Goal: Check status: Check status

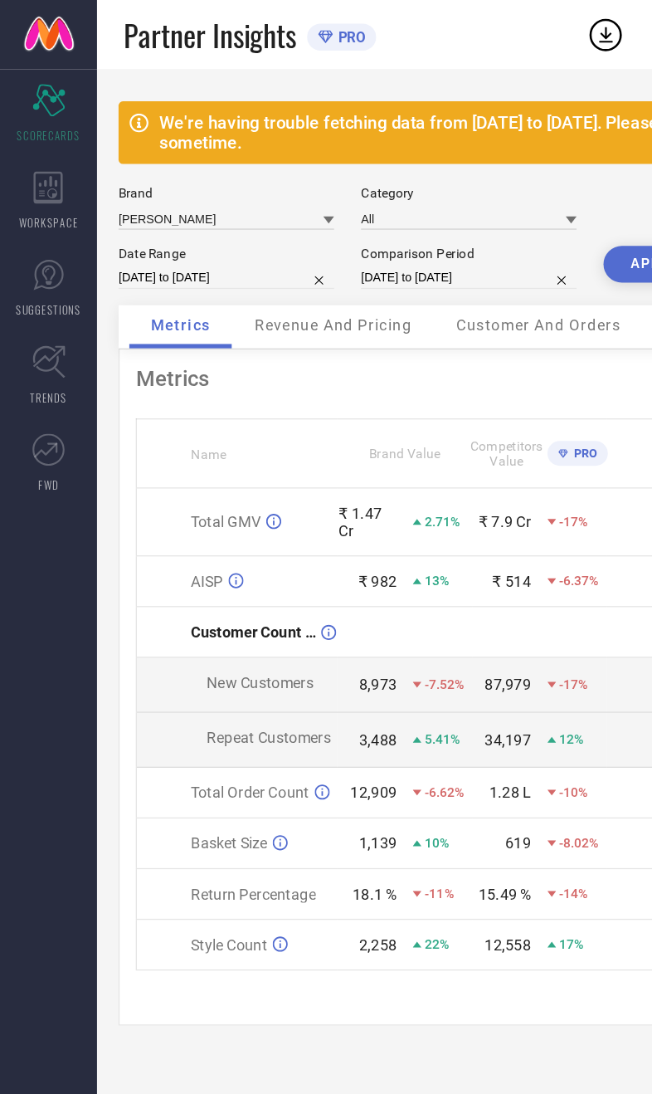
select select "7"
select select "2025"
select select "8"
select select "2025"
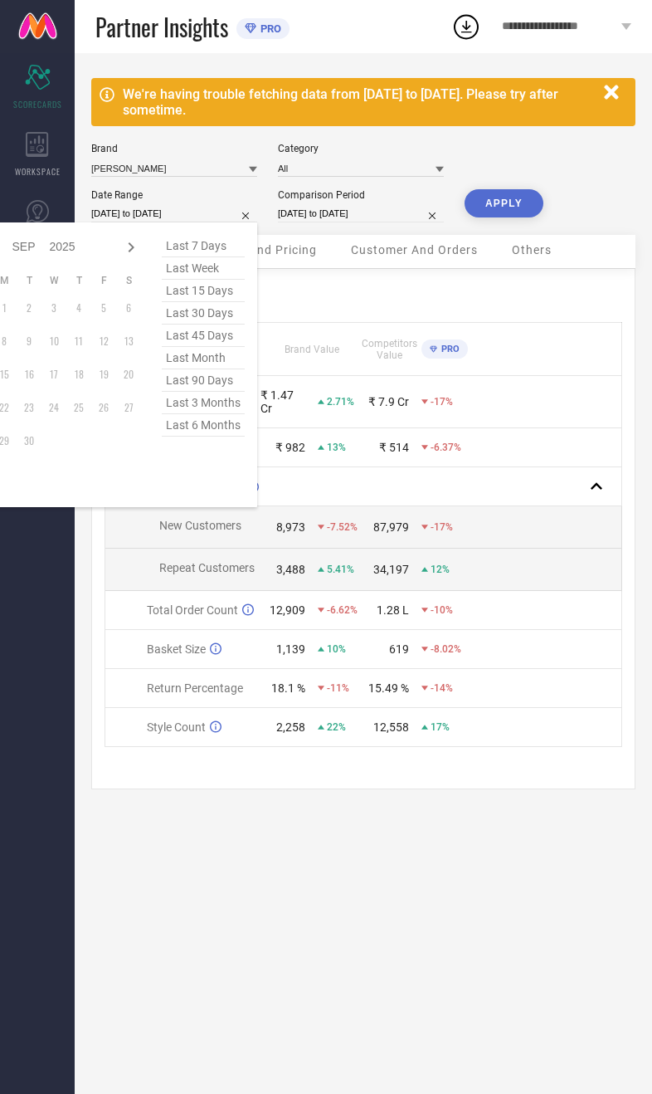
click at [212, 369] on span "last month" at bounding box center [203, 358] width 83 height 22
type input "[DATE] to [DATE]"
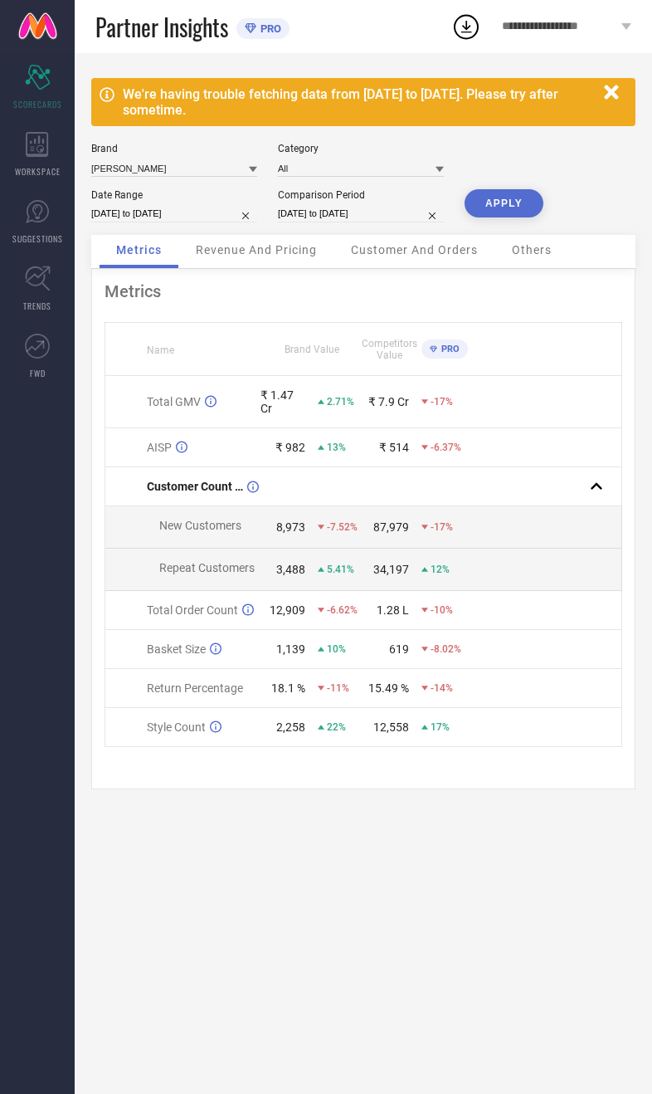
select select "7"
select select "2024"
select select "8"
select select "2024"
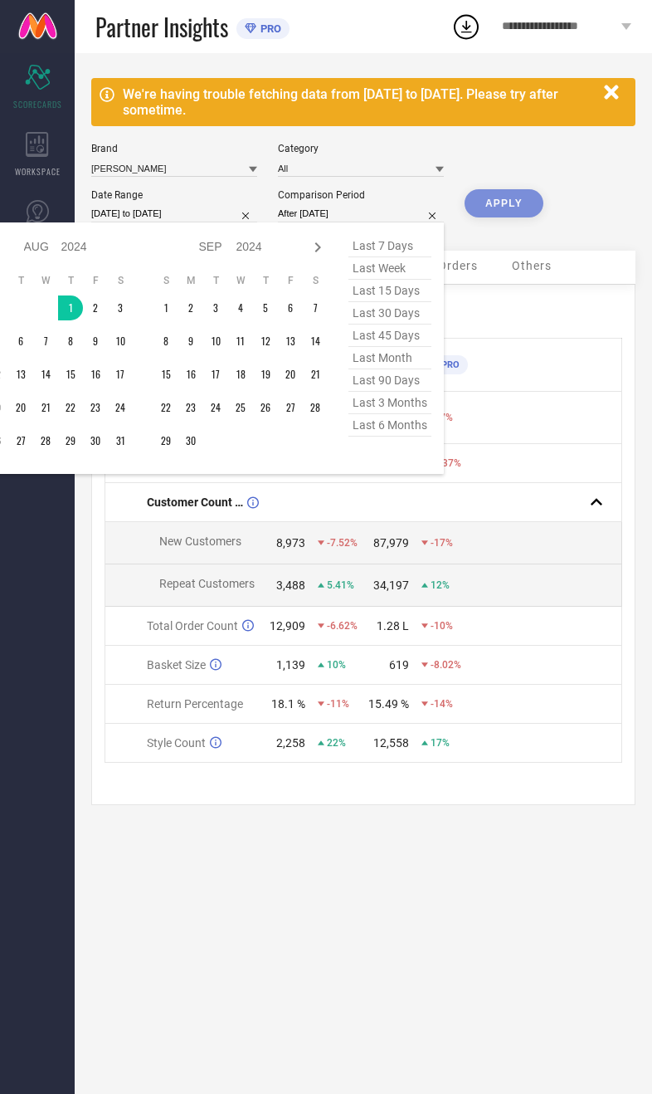
type input "[DATE] to [DATE]"
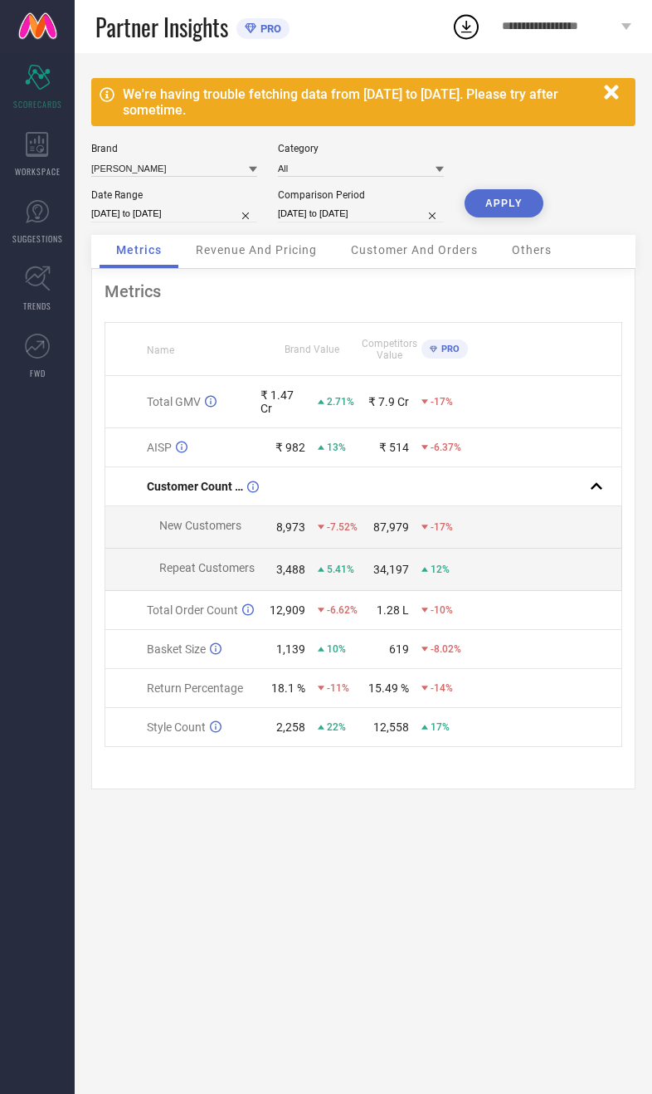
click at [509, 213] on button "APPLY" at bounding box center [504, 203] width 79 height 28
click at [275, 256] on span "Revenue And Pricing" at bounding box center [256, 249] width 121 height 13
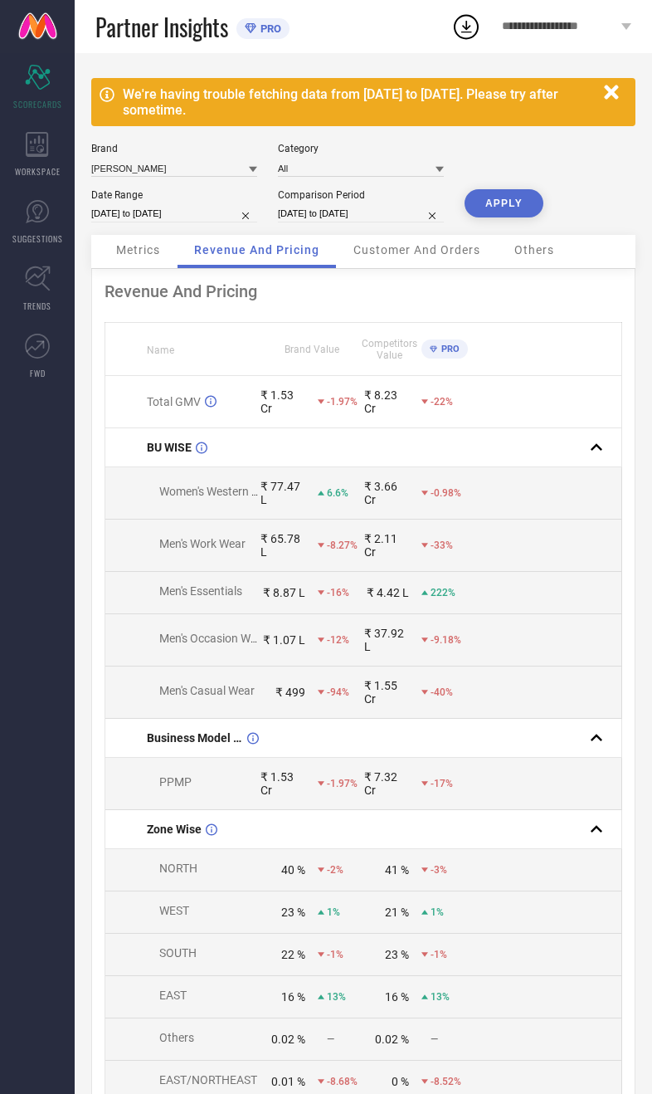
click at [159, 256] on span "Metrics" at bounding box center [138, 249] width 44 height 13
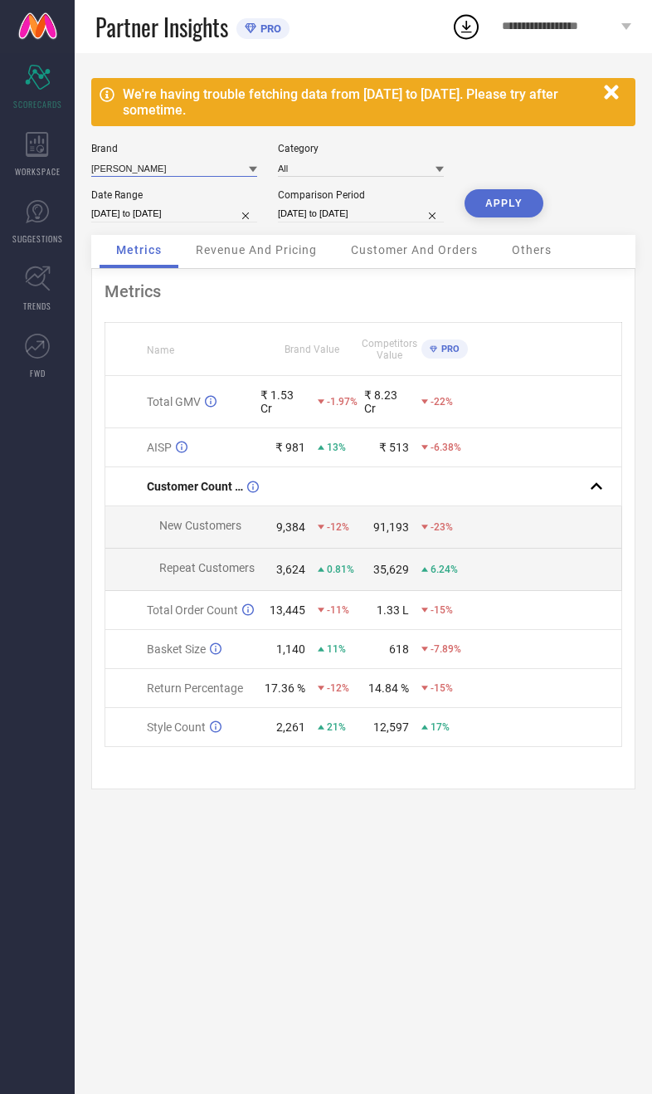
click at [181, 177] on input at bounding box center [174, 167] width 166 height 17
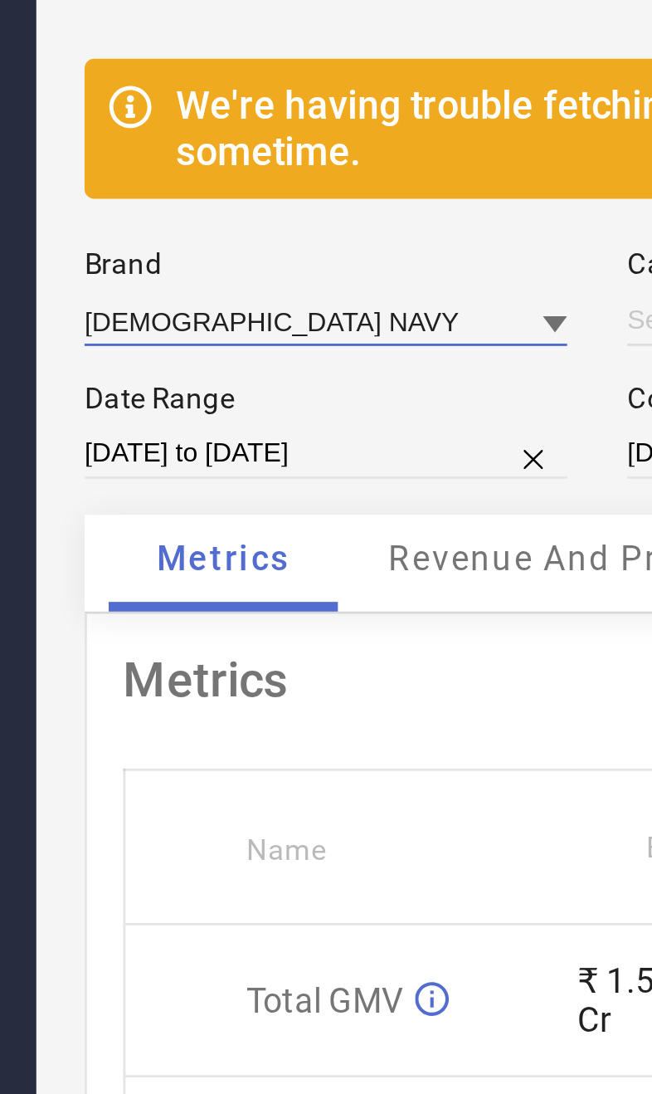
type input "All"
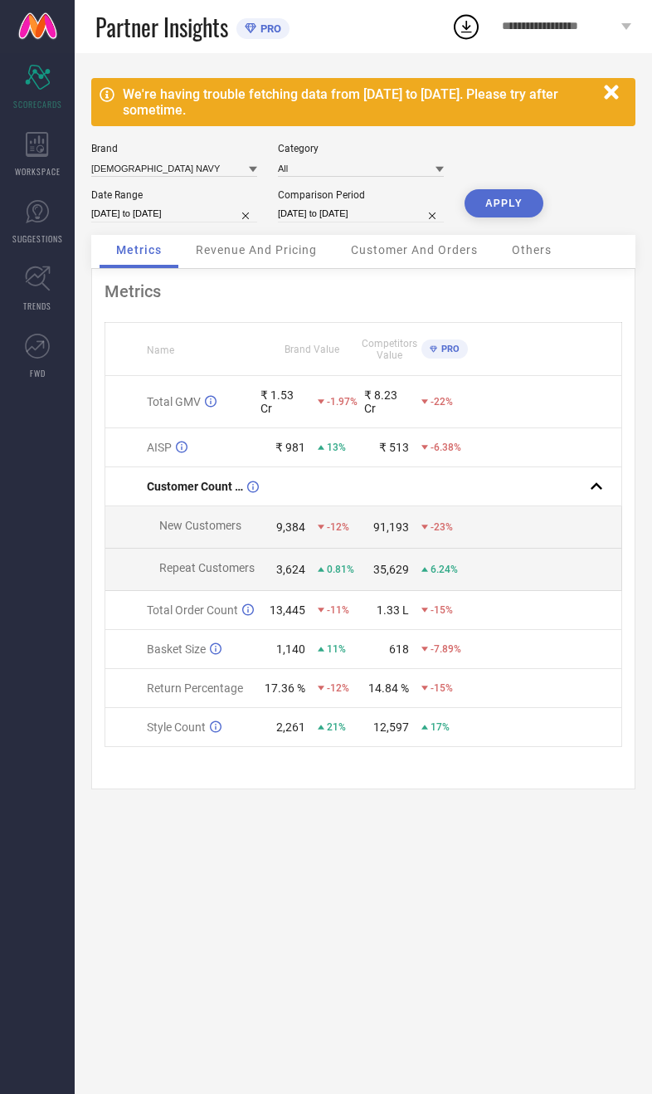
click at [507, 217] on button "APPLY" at bounding box center [504, 203] width 79 height 28
click at [284, 268] on div "Revenue And Pricing" at bounding box center [256, 251] width 154 height 33
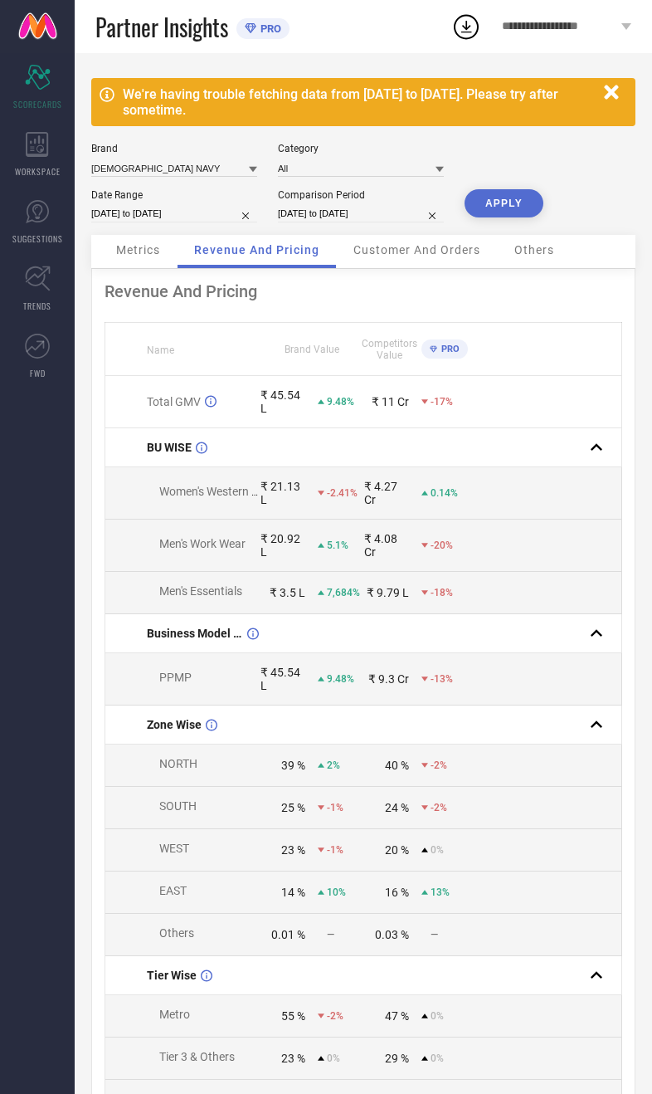
click at [192, 222] on input "[DATE] to [DATE]" at bounding box center [174, 213] width 166 height 17
select select "7"
select select "2025"
select select "8"
select select "2025"
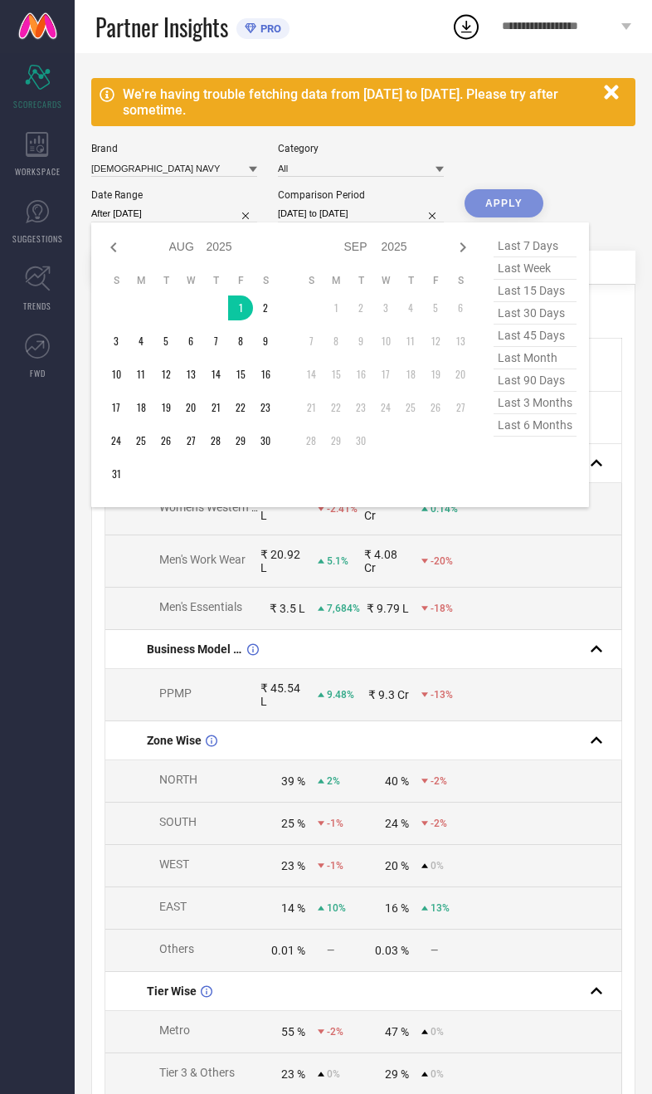
type input "[DATE] to [DATE]"
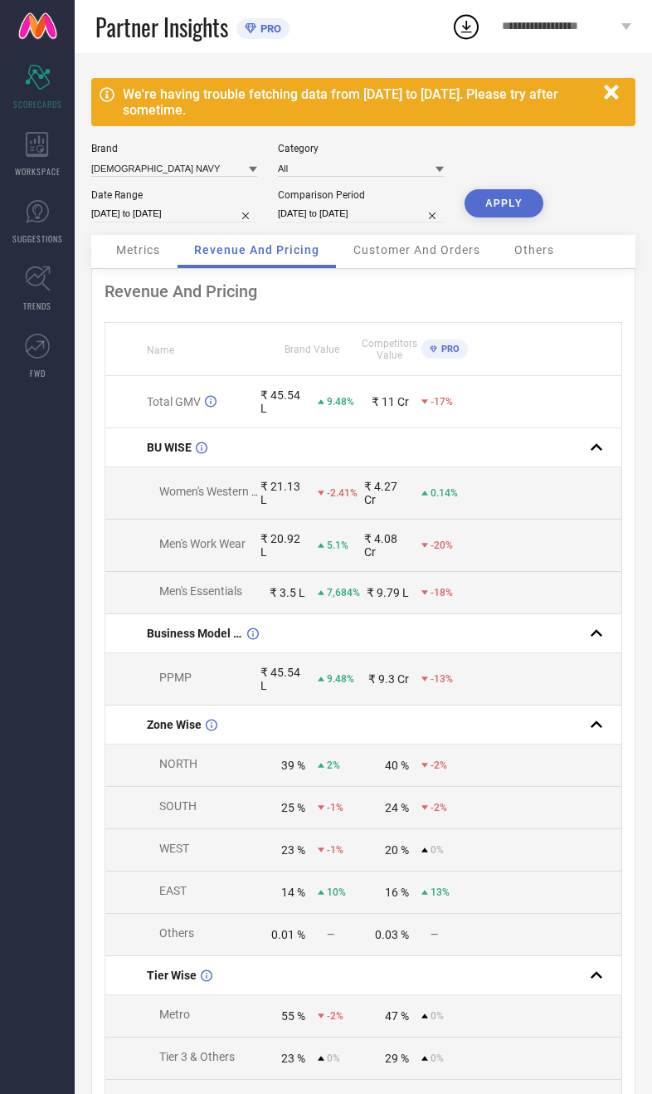
click at [519, 205] on button "APPLY" at bounding box center [504, 203] width 79 height 28
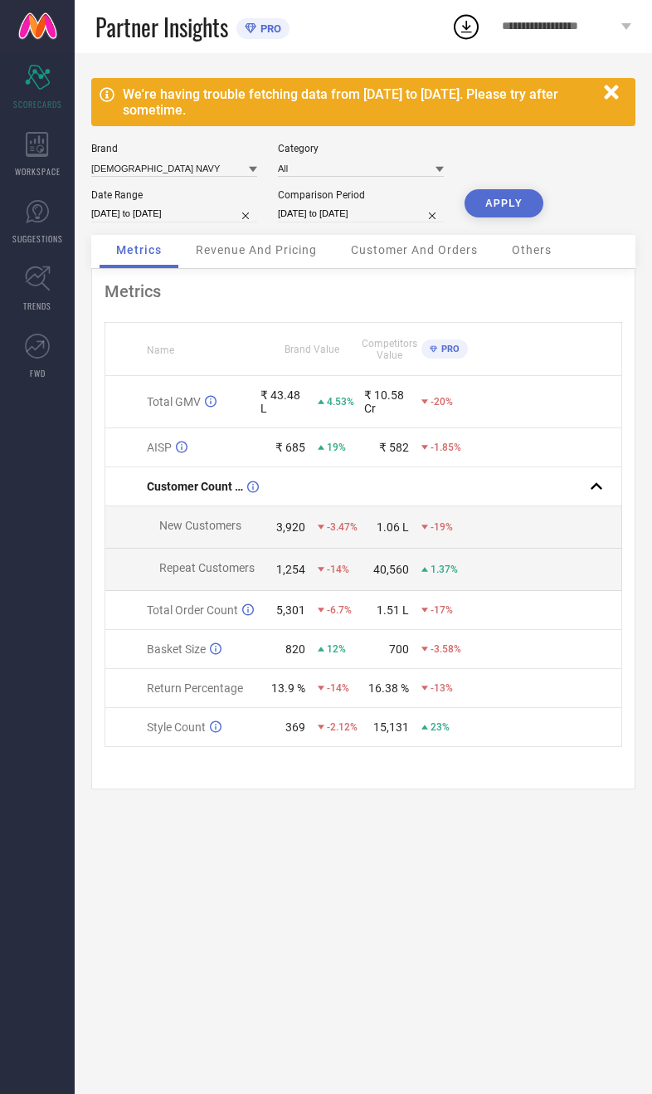
click at [185, 216] on input "[DATE] to [DATE]" at bounding box center [174, 213] width 166 height 17
select select "7"
select select "2025"
select select "8"
select select "2025"
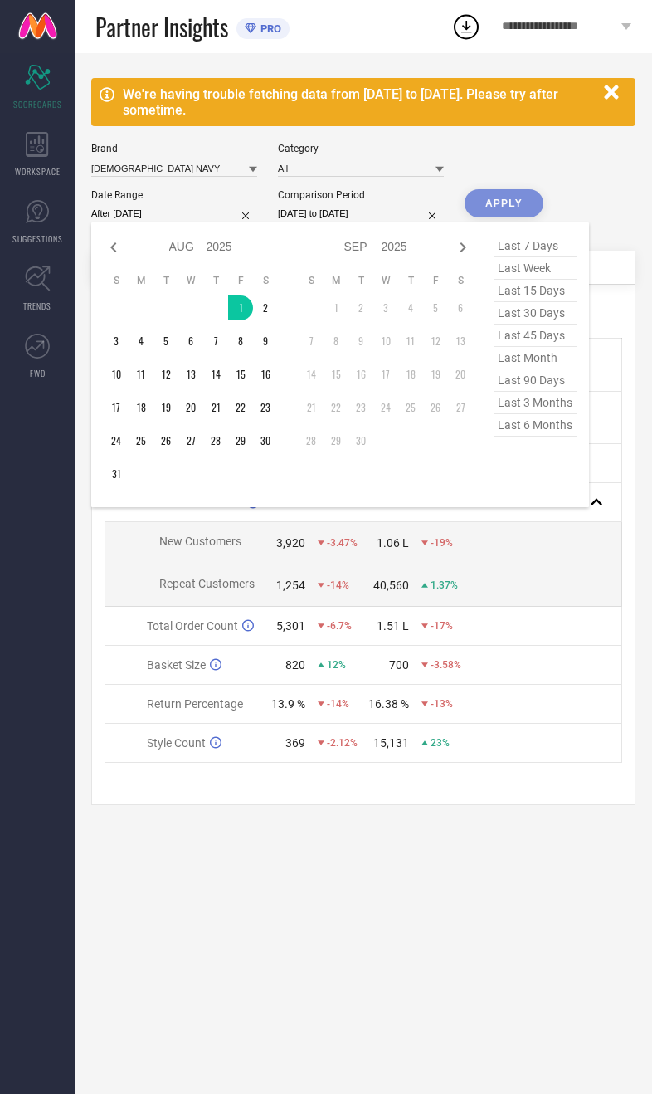
type input "[DATE] to [DATE]"
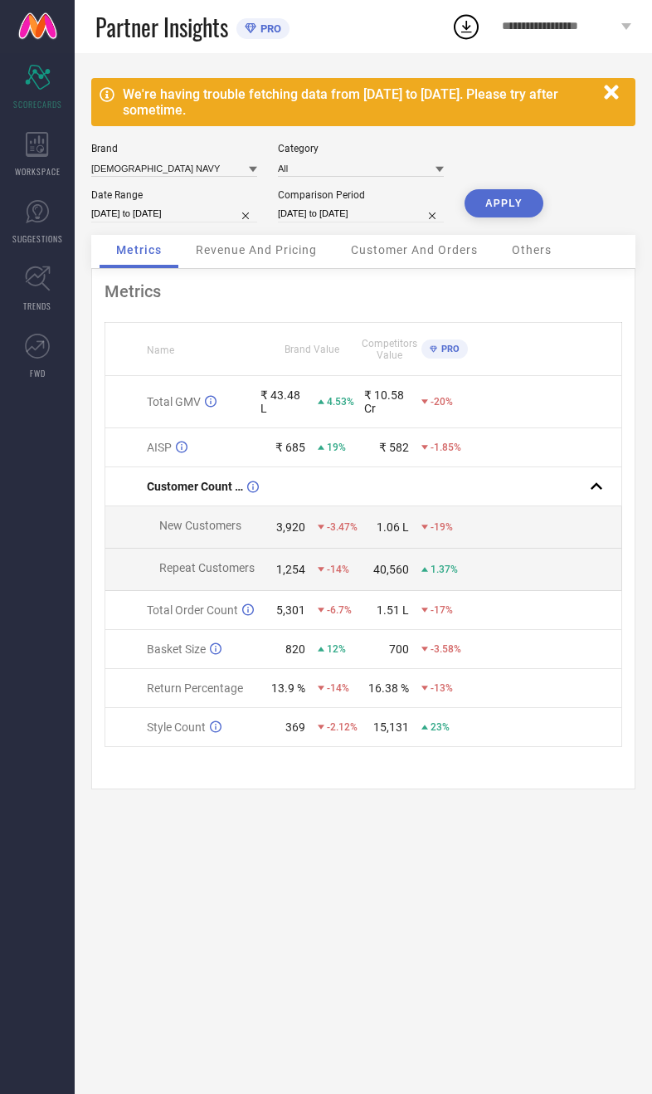
click at [502, 217] on button "APPLY" at bounding box center [504, 203] width 79 height 28
click at [179, 173] on input at bounding box center [174, 167] width 166 height 17
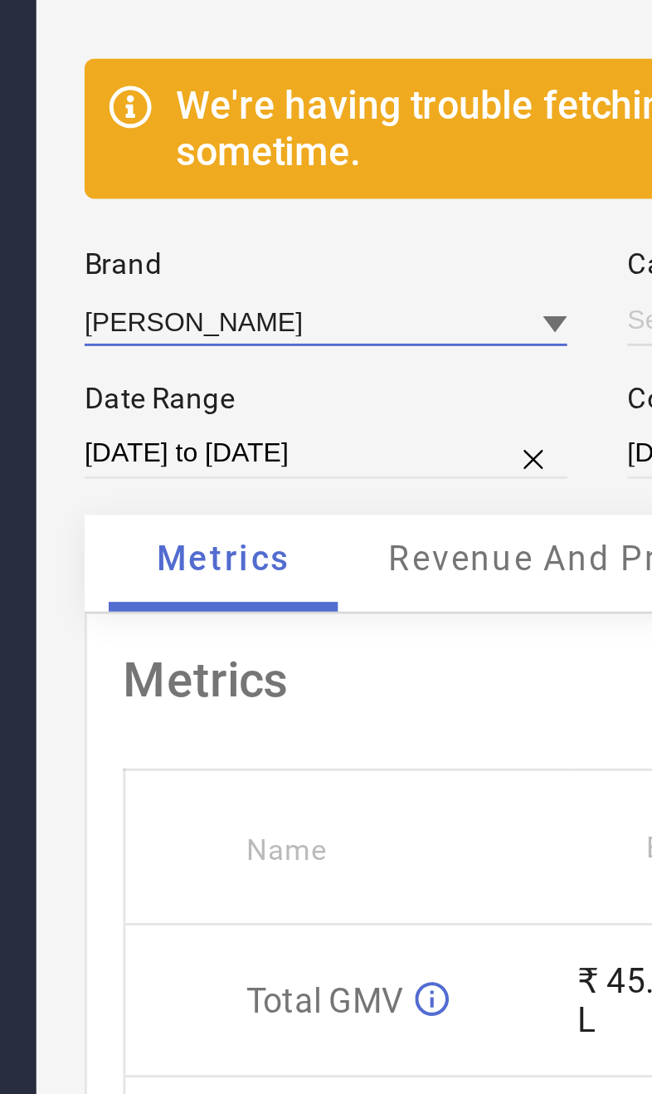
type input "All"
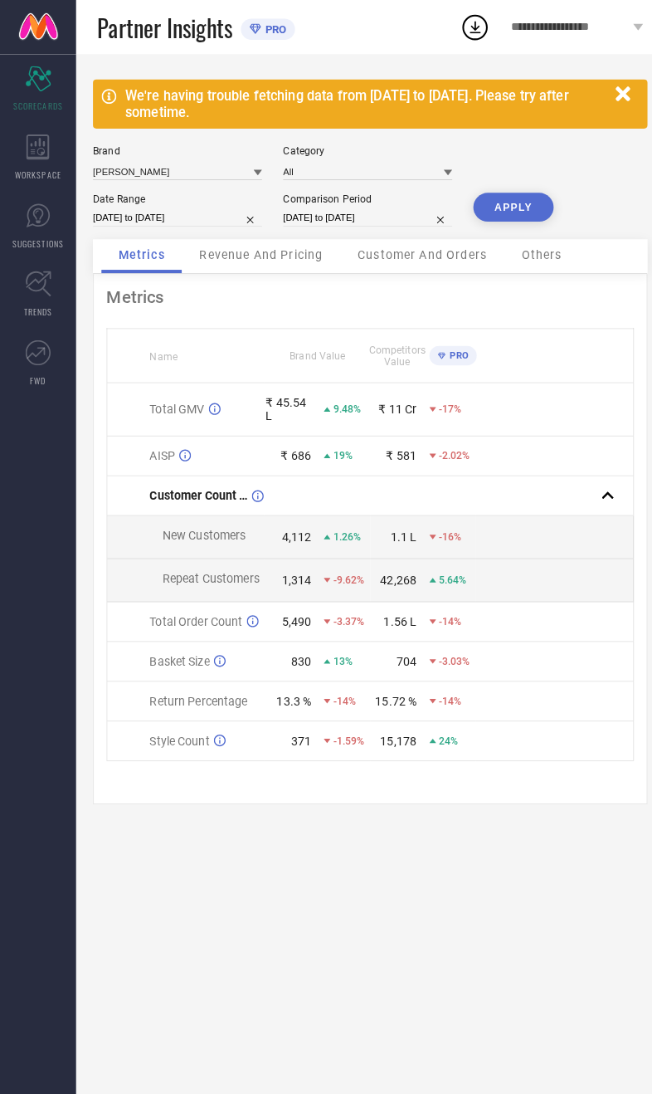
click at [517, 217] on button "APPLY" at bounding box center [504, 203] width 79 height 28
click at [281, 251] on span "Revenue And Pricing" at bounding box center [256, 249] width 121 height 13
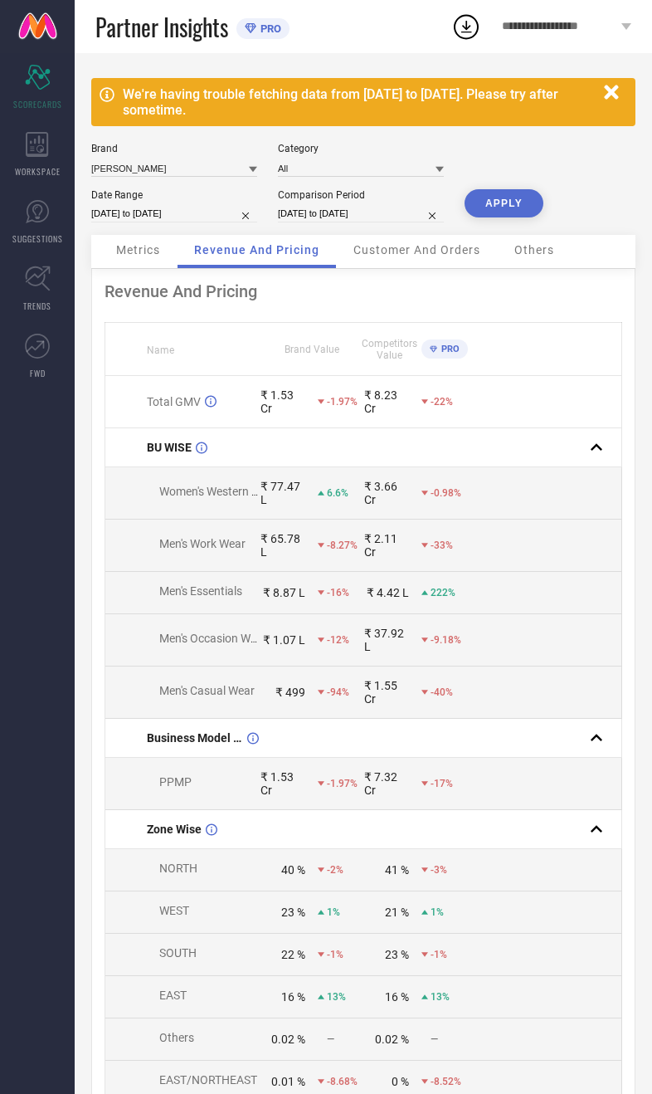
select select "7"
select select "2025"
select select "8"
select select "2025"
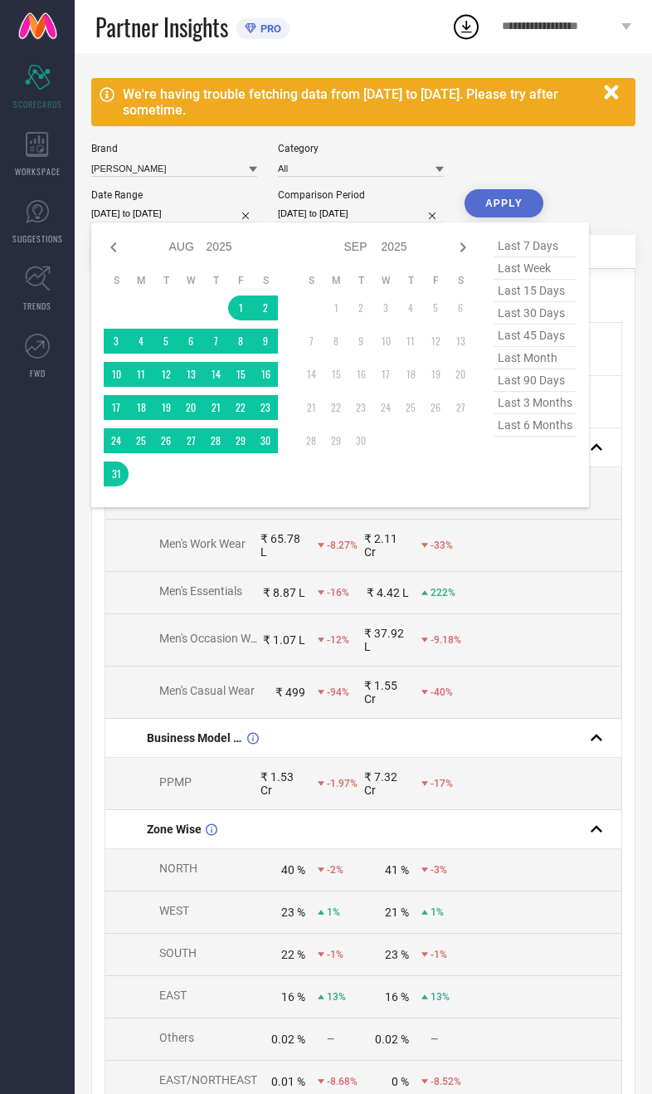
click at [338, 320] on td "1" at bounding box center [336, 307] width 25 height 25
click at [505, 593] on td at bounding box center [544, 593] width 155 height 42
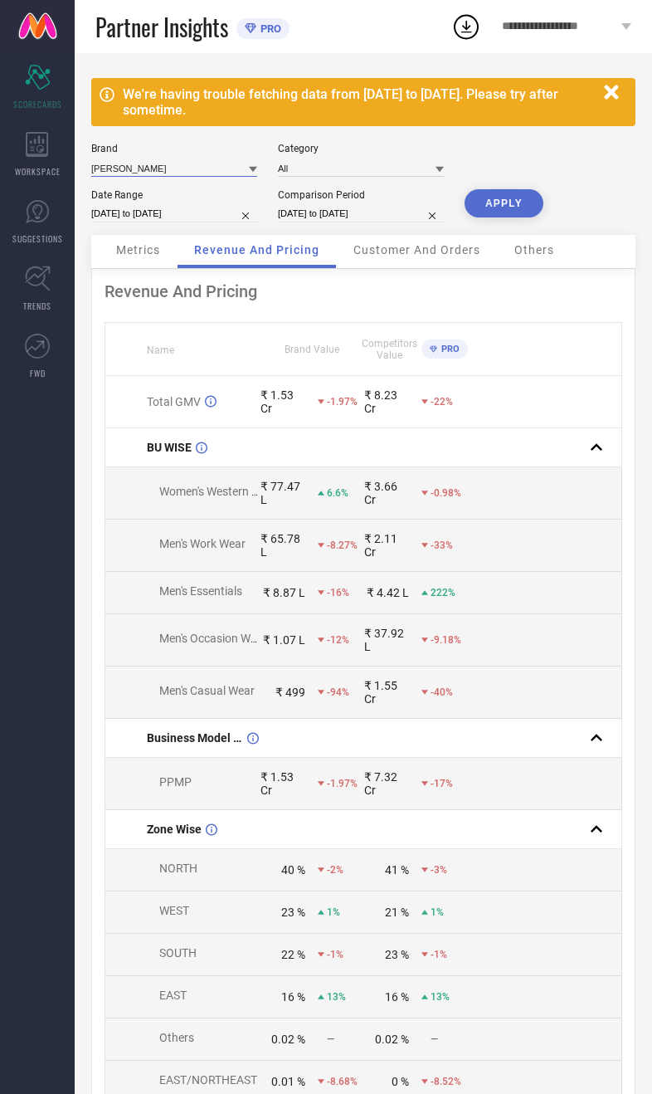
click at [186, 170] on input at bounding box center [174, 167] width 166 height 17
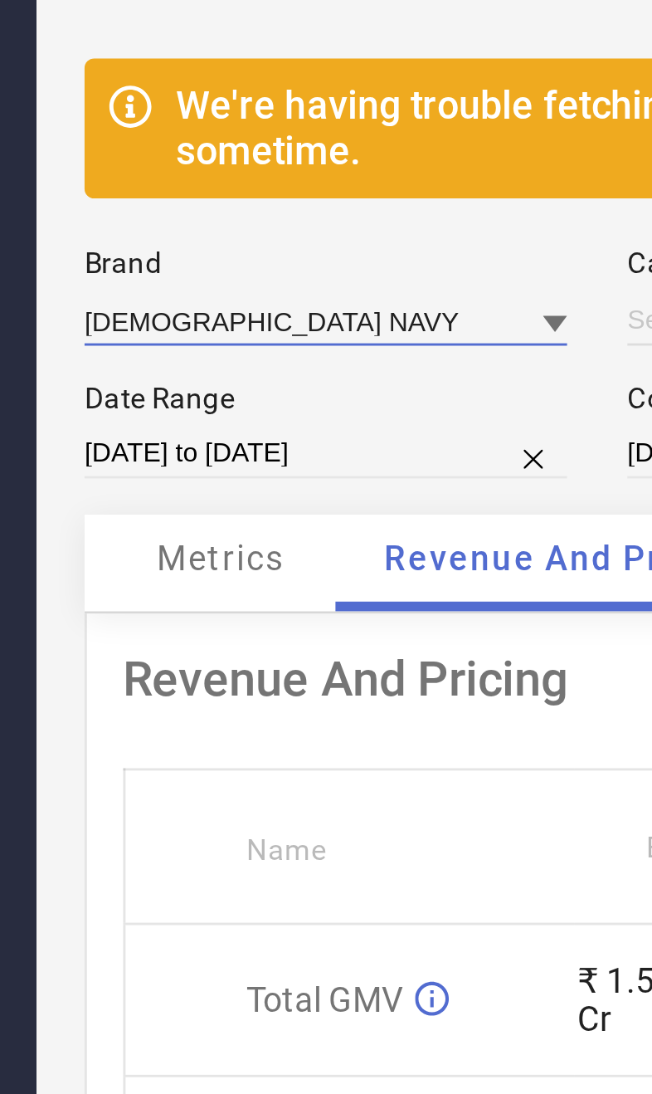
type input "All"
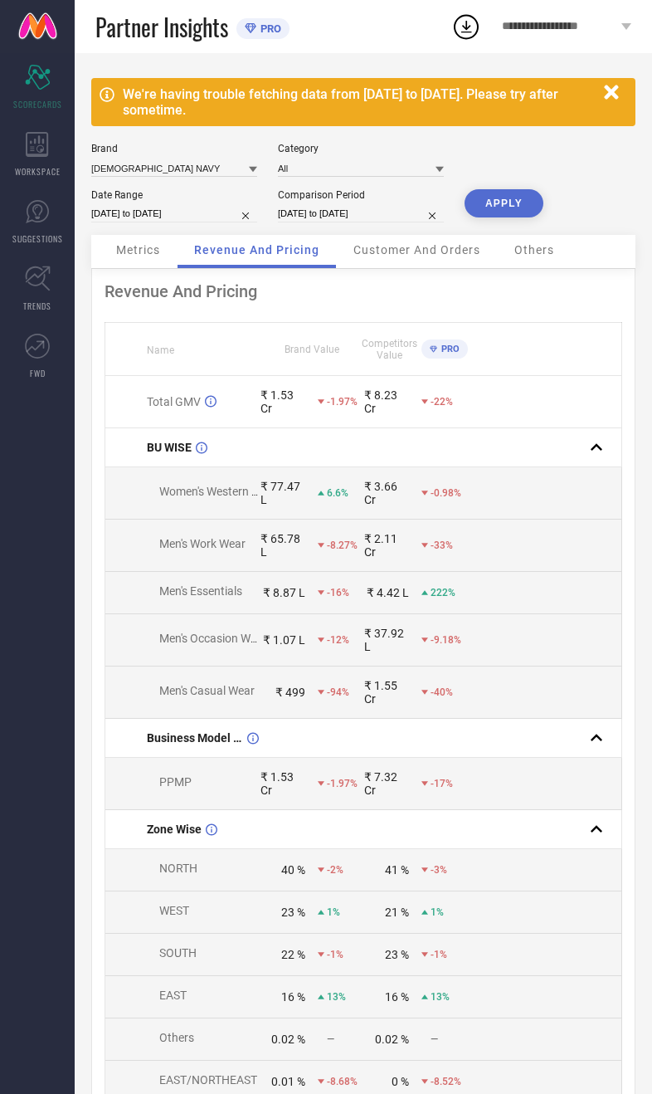
click at [528, 217] on button "APPLY" at bounding box center [504, 203] width 79 height 28
